Goal: Answer question/provide support: Share knowledge or assist other users

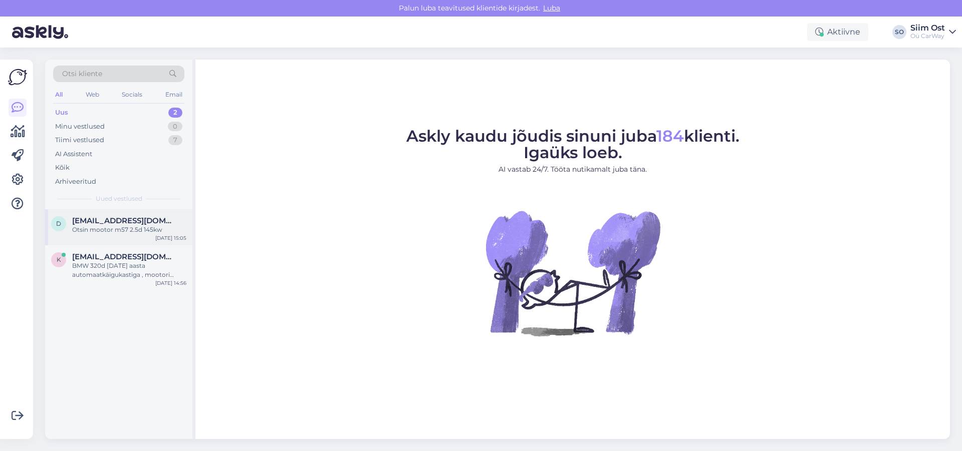
click at [108, 228] on div "Otsin mootor m57 2.5d 145kw" at bounding box center [129, 229] width 114 height 9
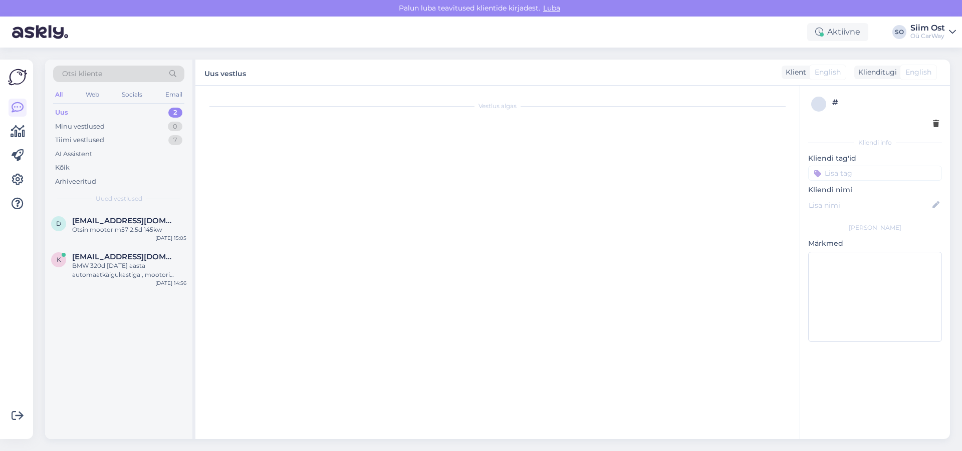
scroll to position [335, 0]
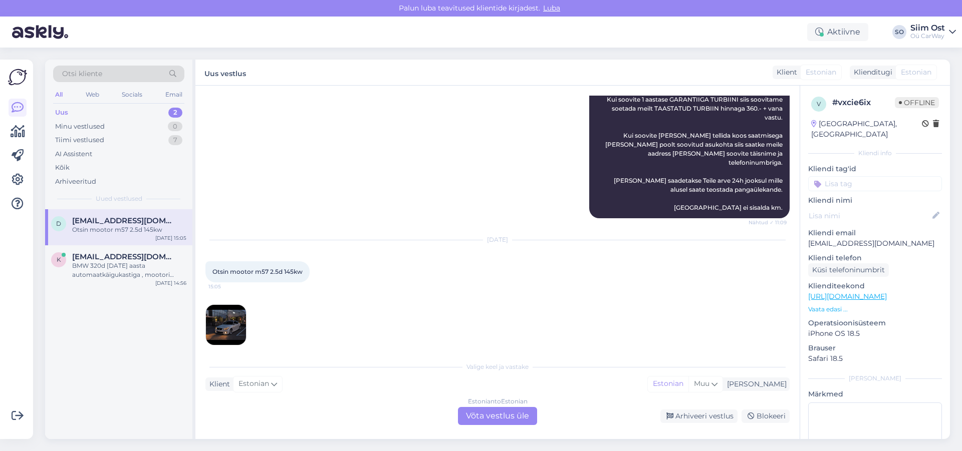
click at [229, 315] on img at bounding box center [226, 325] width 40 height 40
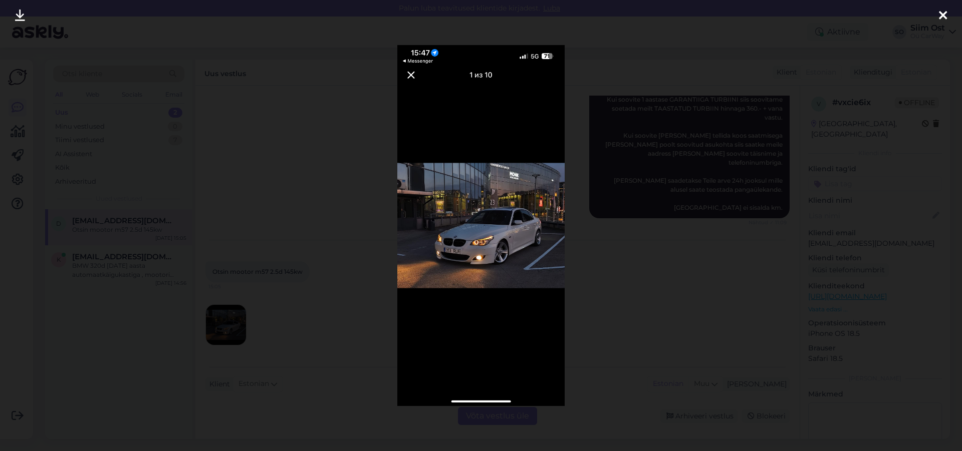
click at [947, 17] on div at bounding box center [943, 16] width 20 height 32
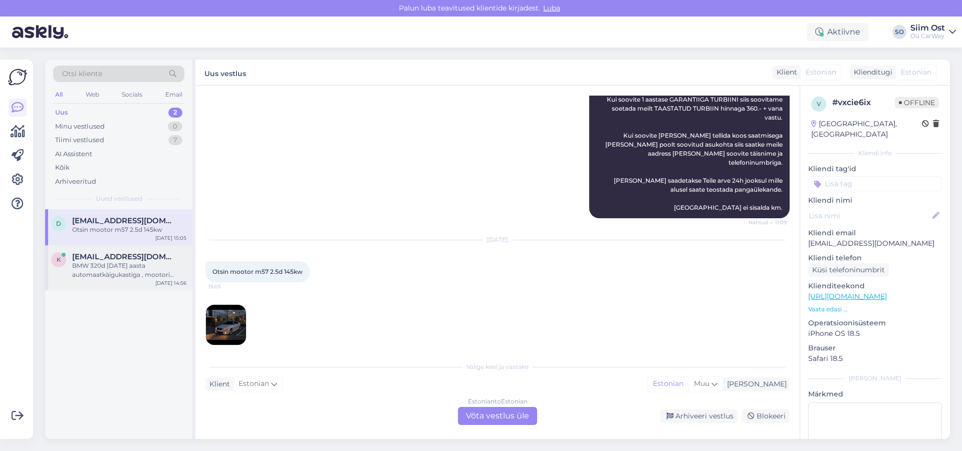
click at [122, 267] on div "BMW 320d [DATE] aasta automaatkäigukastiga , mootori mudel 204D4. Kasti kood 75…" at bounding box center [129, 270] width 114 height 18
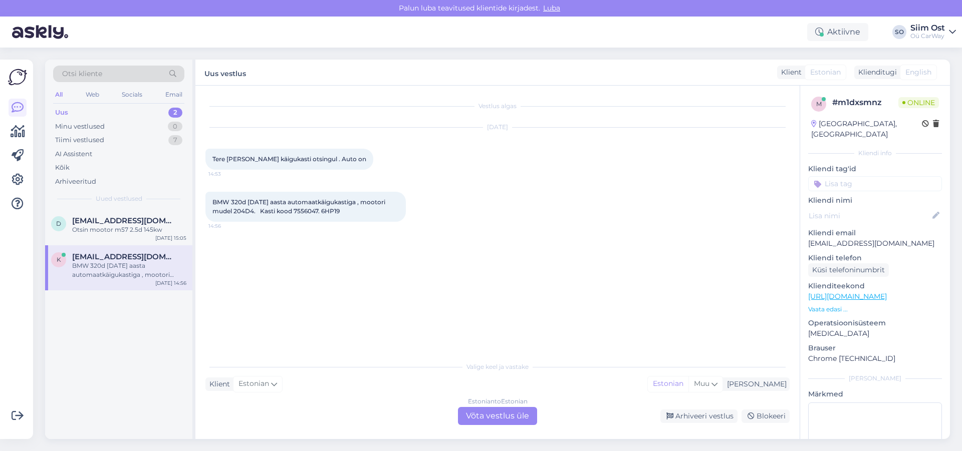
scroll to position [0, 0]
drag, startPoint x: 319, startPoint y: 211, endPoint x: 295, endPoint y: 213, distance: 24.1
click at [295, 213] on span "BMW 320d [DATE] aasta automaatkäigukastiga , mootori mudel 204D4. Kasti kood 75…" at bounding box center [299, 206] width 174 height 17
copy span "7556047"
click at [505, 415] on div "Estonian to Estonian Võta vestlus üle" at bounding box center [497, 416] width 79 height 18
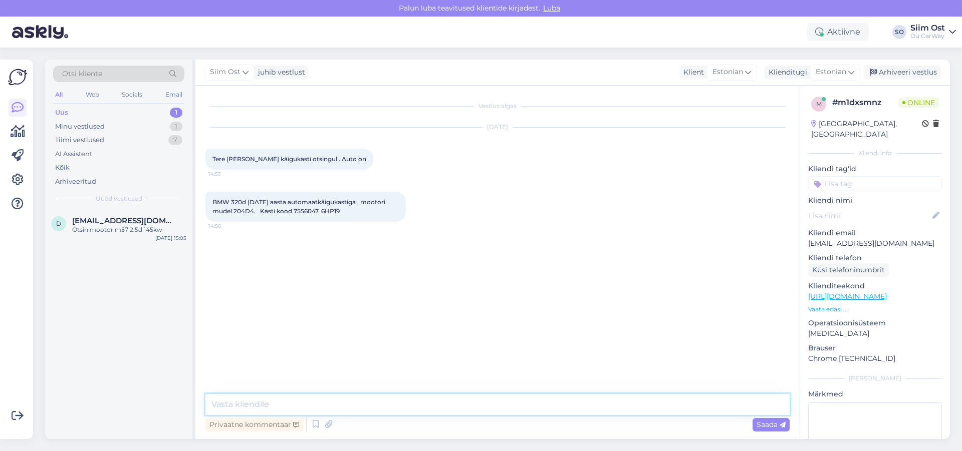
click at [280, 404] on textarea at bounding box center [497, 404] width 584 height 21
type textarea "a"
type textarea "Antud sõidukile käigukasti ei ole"
click at [121, 226] on div "Otsin mootor m57 2.5d 145kw" at bounding box center [129, 229] width 114 height 9
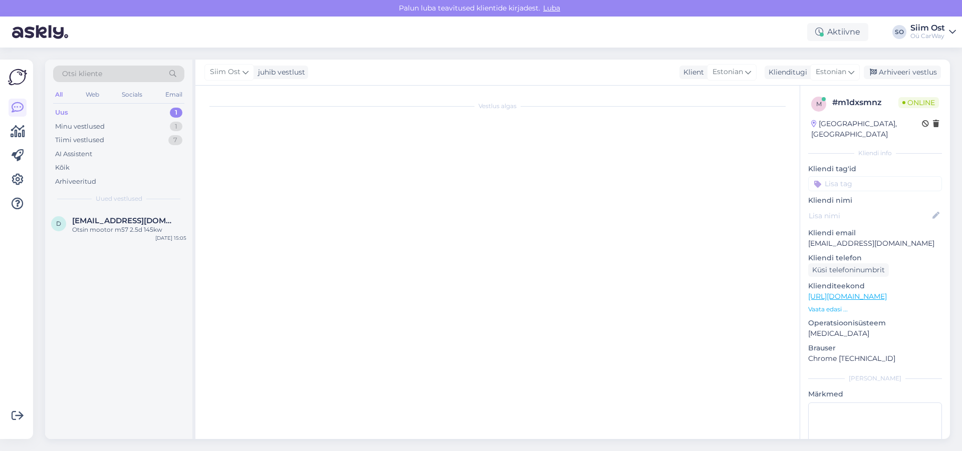
scroll to position [335, 0]
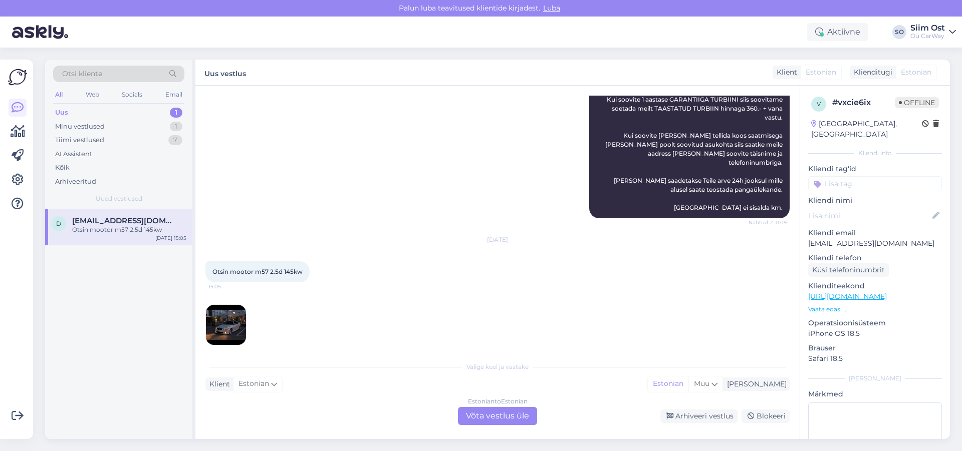
click at [231, 315] on img at bounding box center [226, 325] width 40 height 40
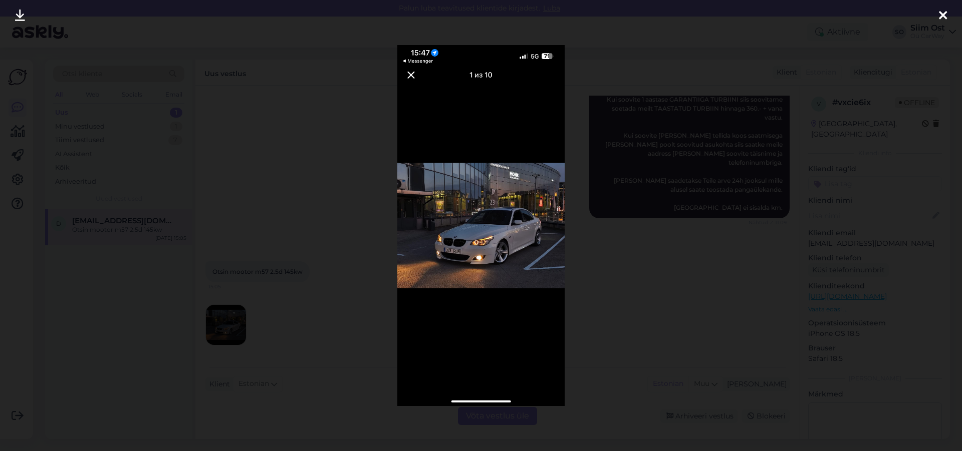
click at [942, 14] on icon at bounding box center [943, 16] width 8 height 13
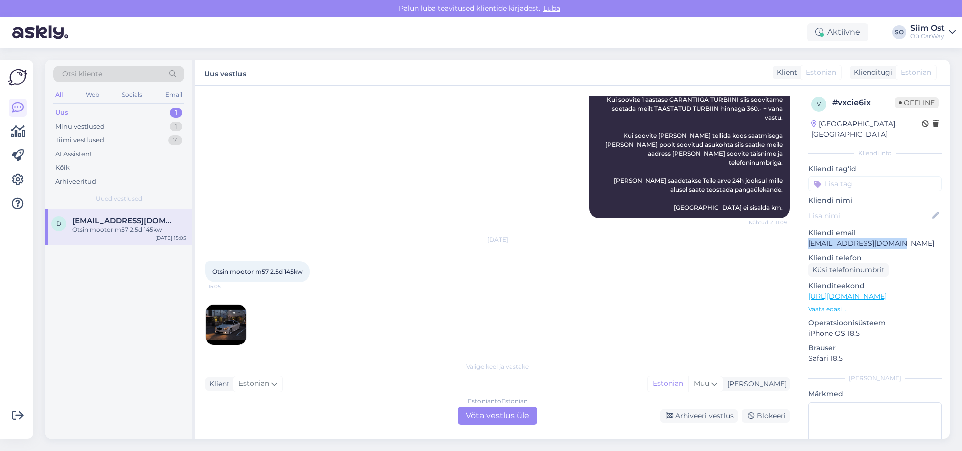
drag, startPoint x: 898, startPoint y: 233, endPoint x: 804, endPoint y: 234, distance: 93.7
click at [808, 238] on p "[EMAIL_ADDRESS][DOMAIN_NAME]" at bounding box center [875, 243] width 134 height 11
copy p "[EMAIL_ADDRESS][DOMAIN_NAME]"
click at [493, 418] on div "Estonian to Estonian Võta vestlus üle" at bounding box center [497, 416] width 79 height 18
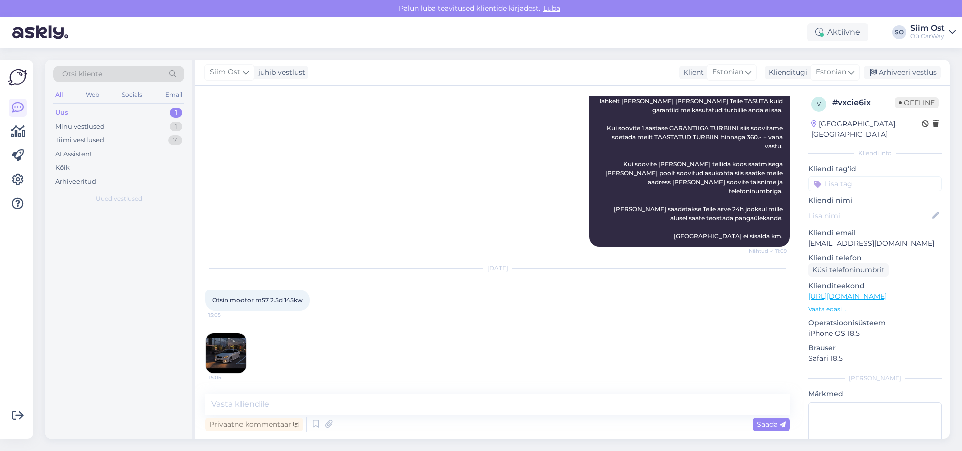
scroll to position [297, 0]
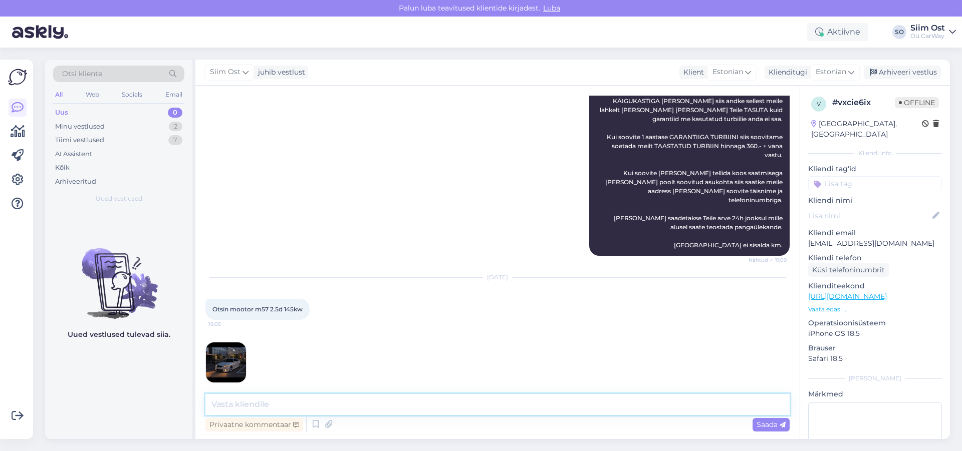
click at [260, 407] on textarea at bounding box center [497, 404] width 584 height 21
click at [80, 126] on div "Minu vestlused" at bounding box center [80, 127] width 50 height 10
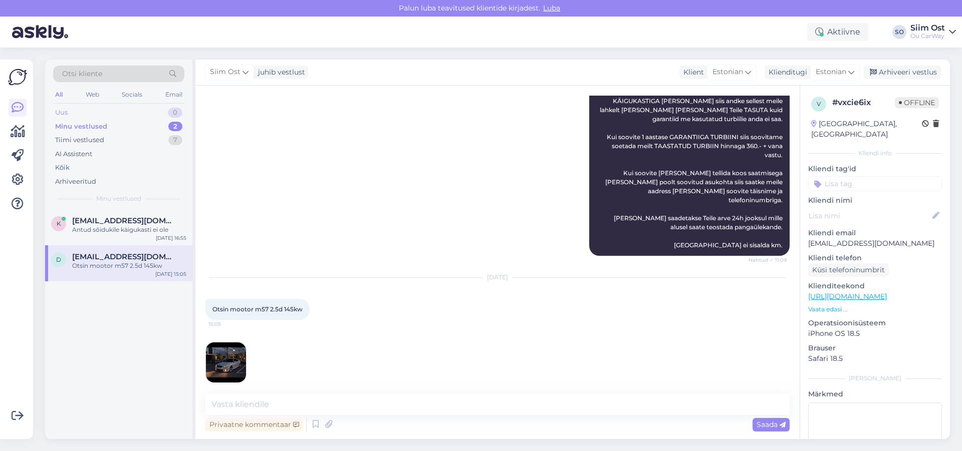
click at [66, 113] on div "Uus" at bounding box center [61, 113] width 13 height 10
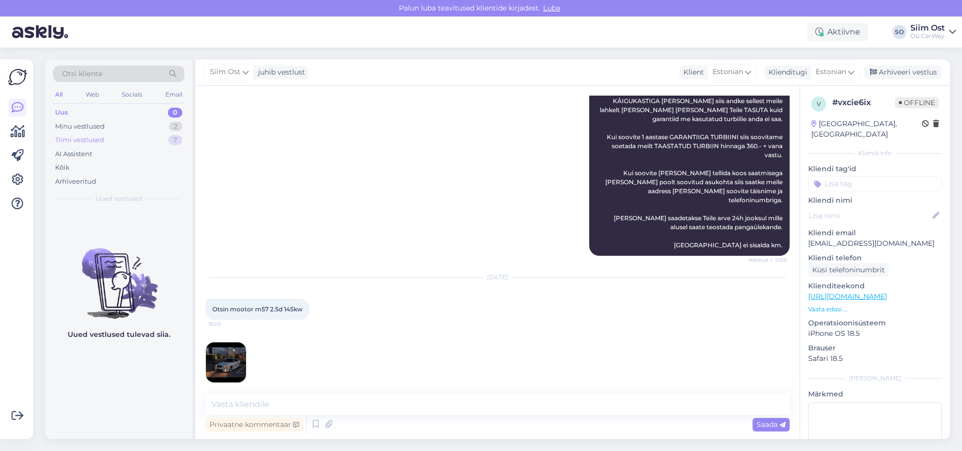
click at [88, 141] on div "Tiimi vestlused" at bounding box center [79, 140] width 49 height 10
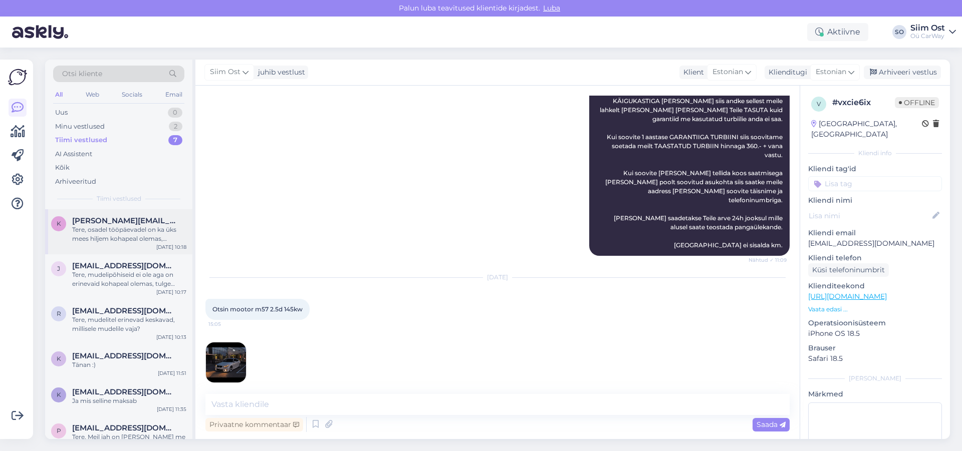
click at [119, 231] on div "Tere, osadel tööpäevadel on ka üks mees hiljem kohapeal olemas, helistage [PERS…" at bounding box center [129, 234] width 114 height 18
